Goal: Transaction & Acquisition: Subscribe to service/newsletter

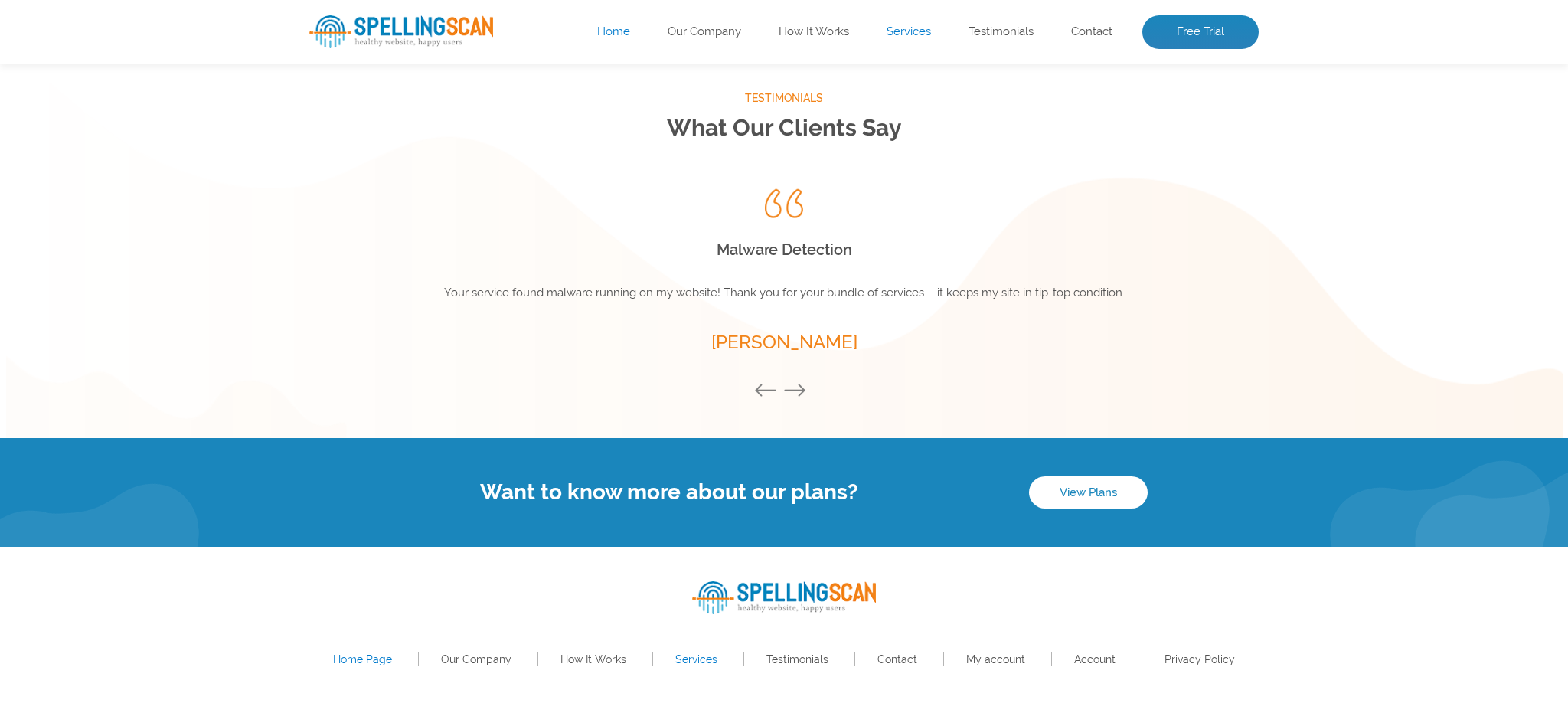
scroll to position [2066, 0]
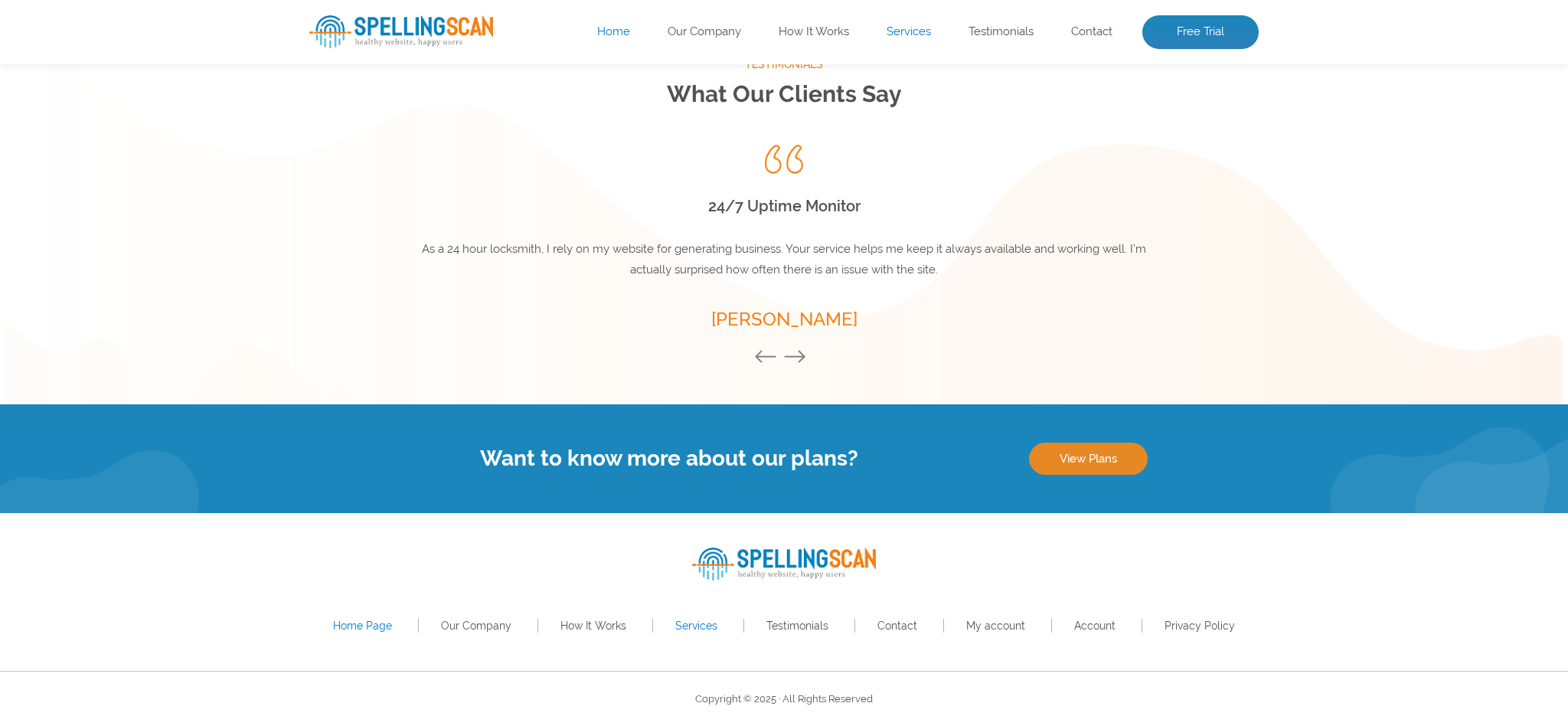
click at [1095, 460] on link "View Plans" at bounding box center [1088, 459] width 118 height 32
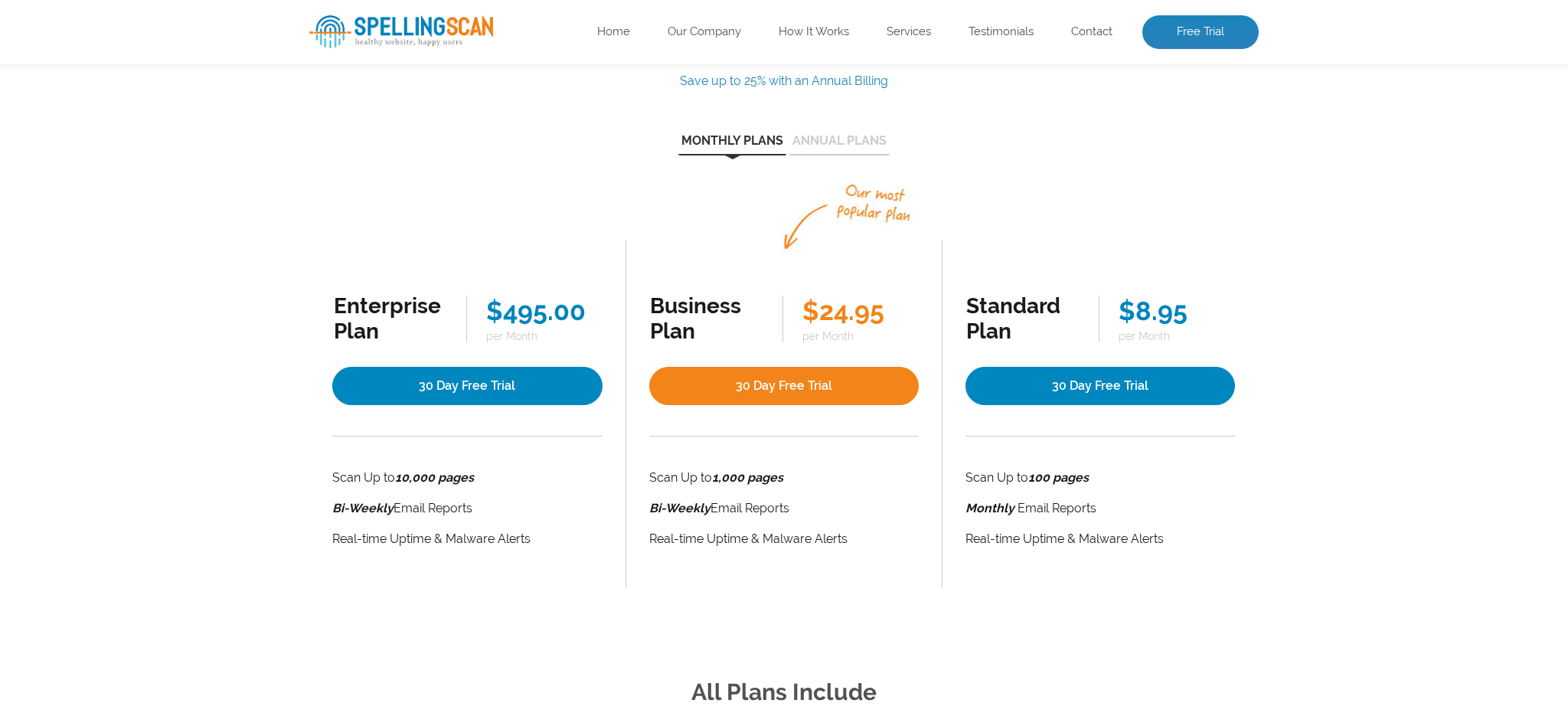
scroll to position [157, 0]
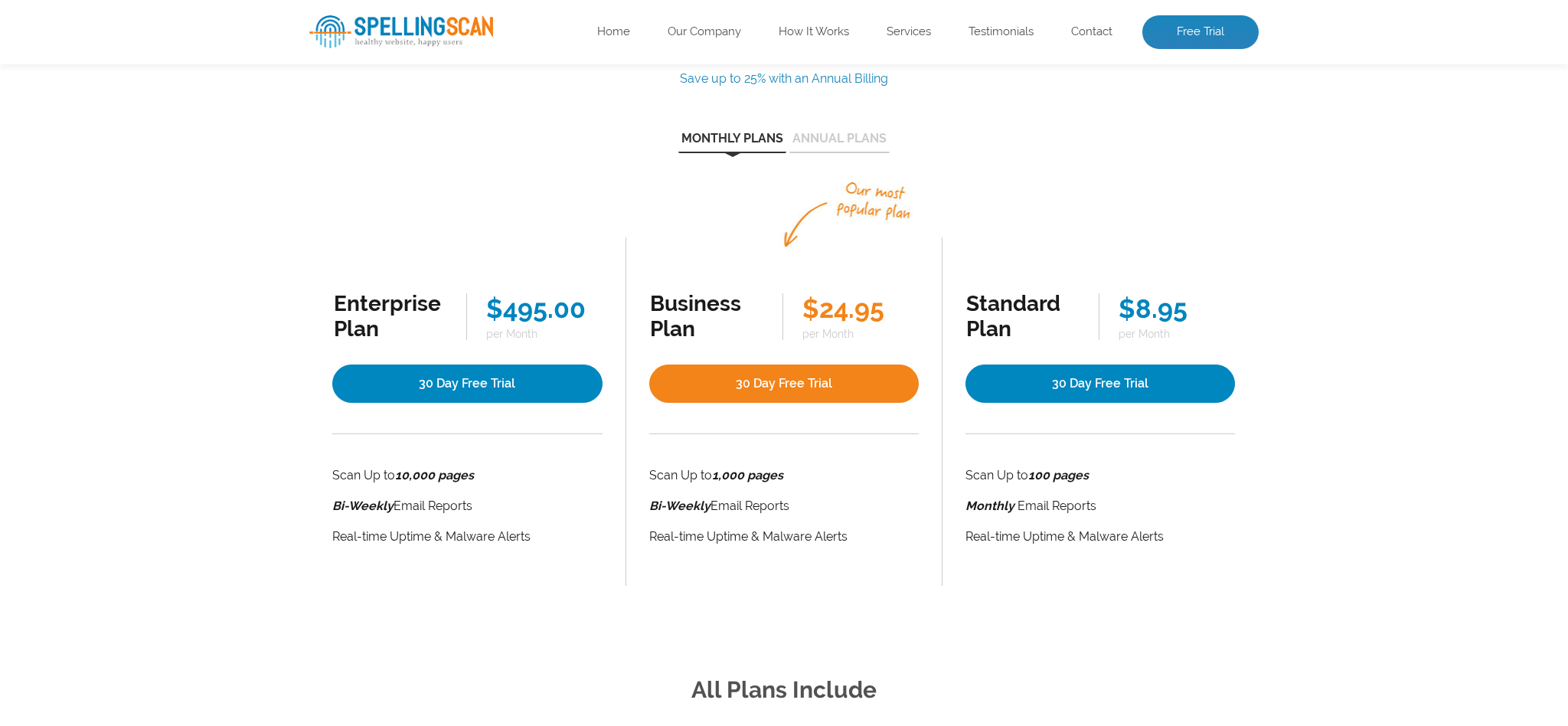
drag, startPoint x: 444, startPoint y: 475, endPoint x: 509, endPoint y: 476, distance: 65.0
click at [509, 476] on li "Scan Up to 10,000 pages" at bounding box center [467, 475] width 270 height 21
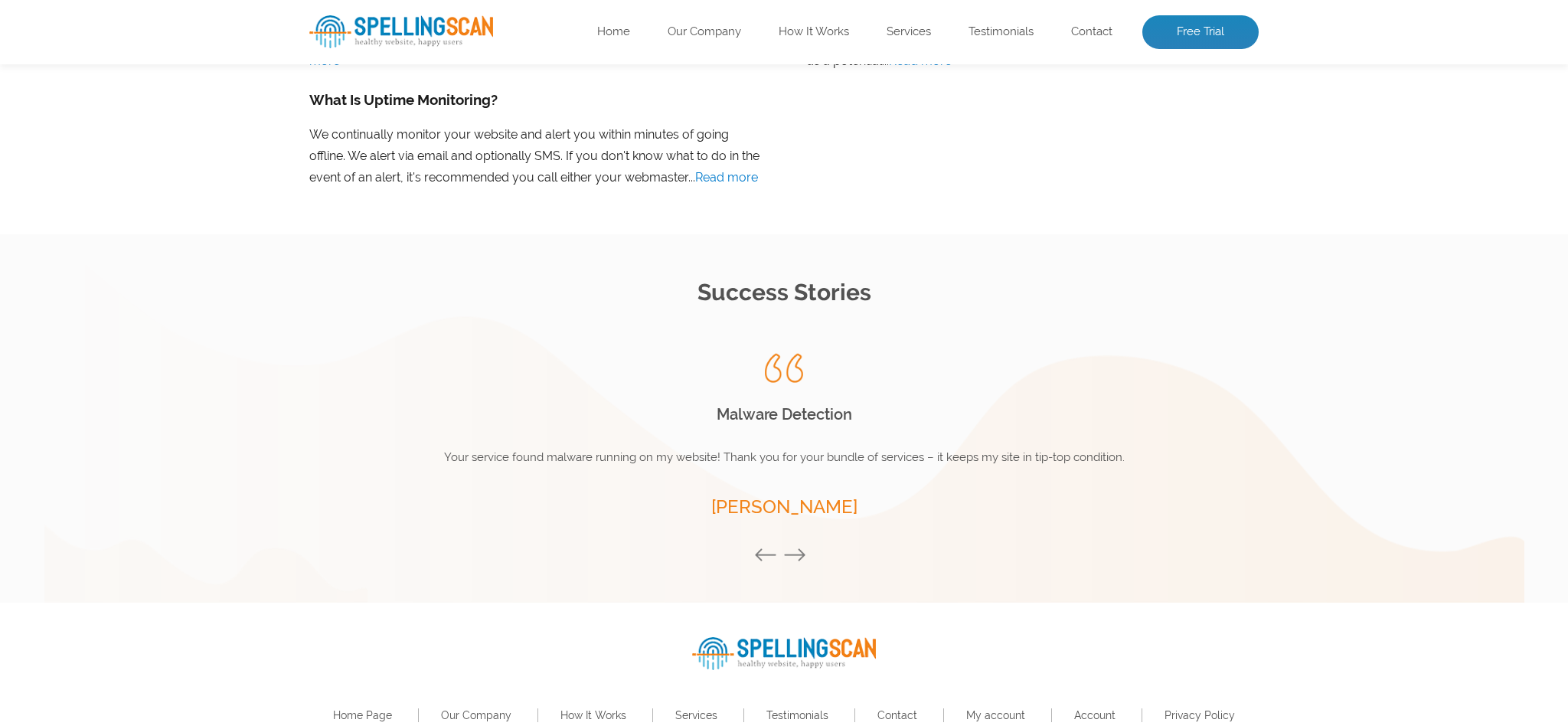
scroll to position [2044, 0]
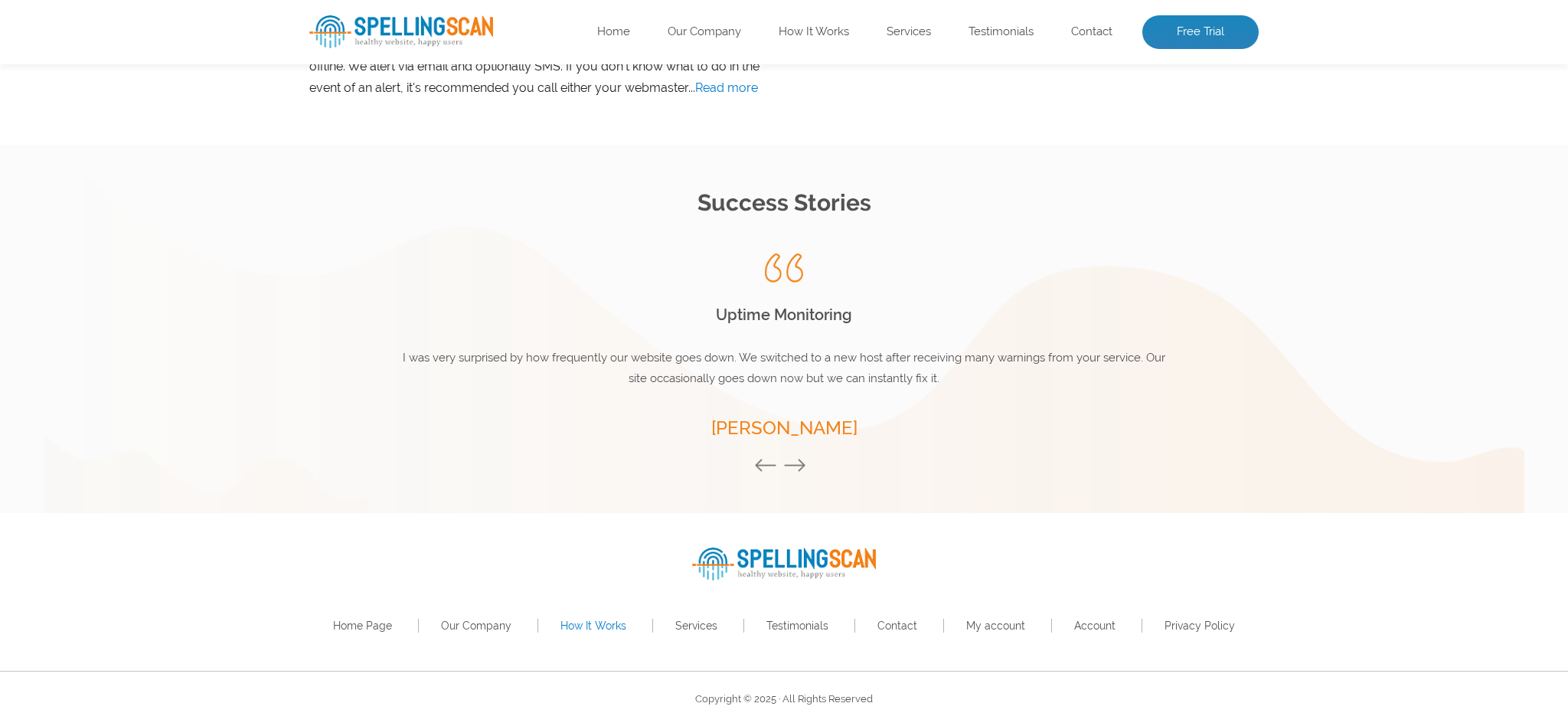
click at [580, 624] on link "How It Works" at bounding box center [593, 625] width 66 height 12
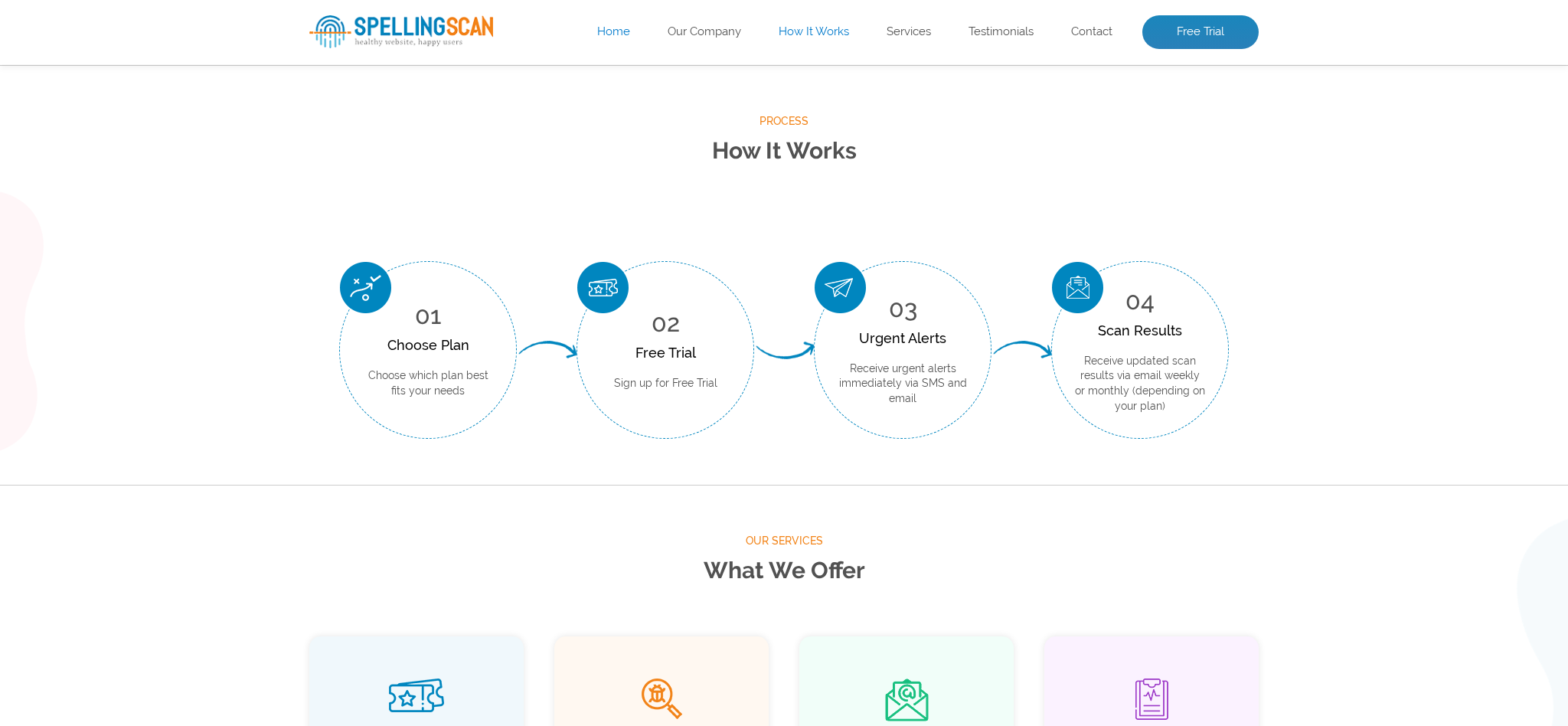
scroll to position [566, 0]
